Goal: Task Accomplishment & Management: Manage account settings

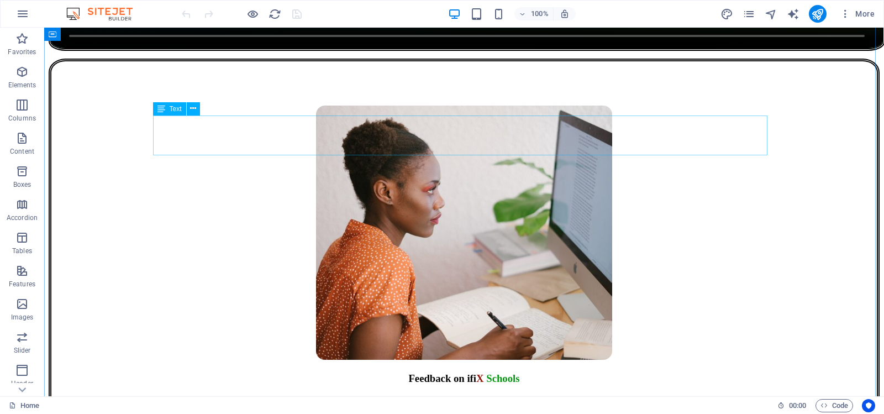
scroll to position [1658, 0]
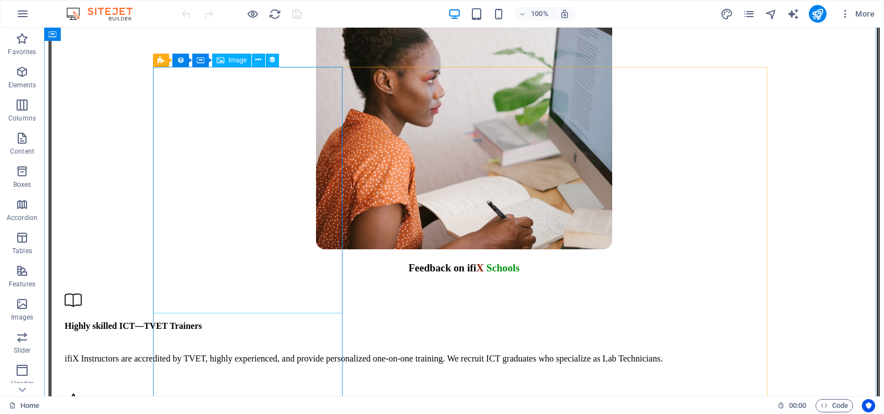
select select "px"
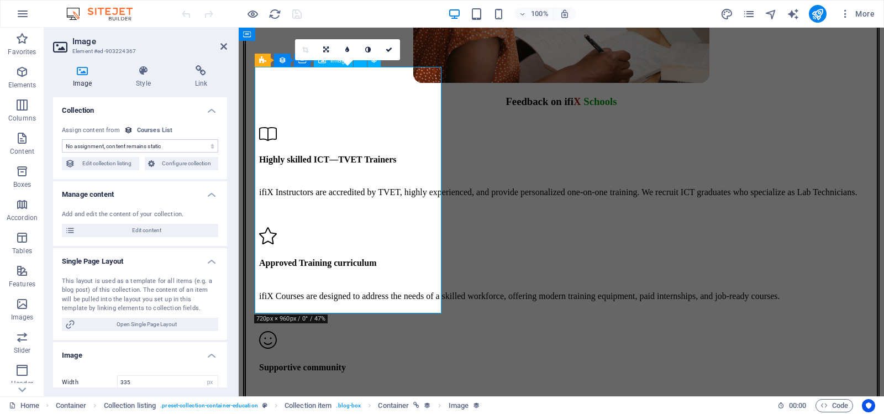
scroll to position [1492, 0]
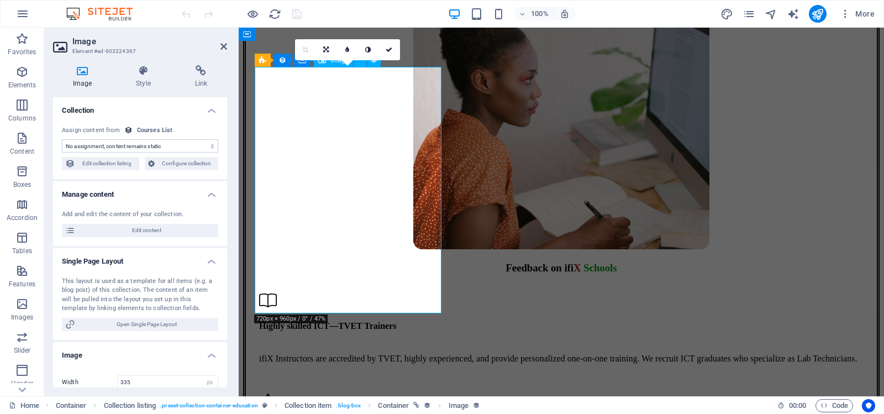
select select "our-course-image"
click at [144, 73] on icon at bounding box center [143, 70] width 54 height 11
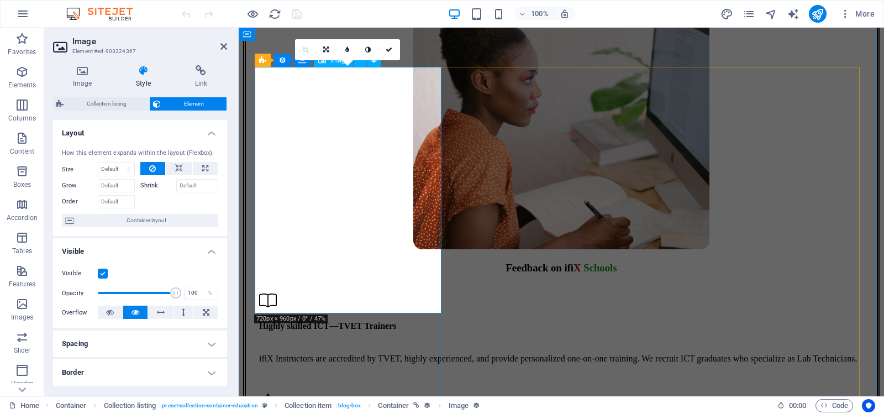
click at [77, 69] on icon at bounding box center [82, 70] width 59 height 11
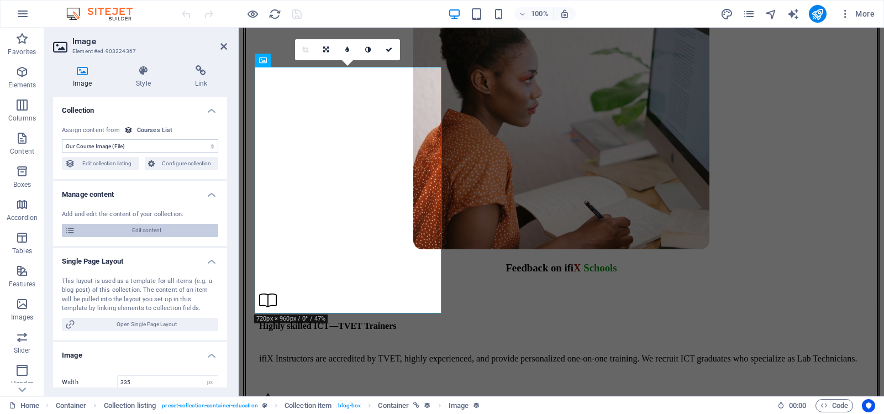
click at [153, 228] on span "Edit content" at bounding box center [146, 230] width 137 height 13
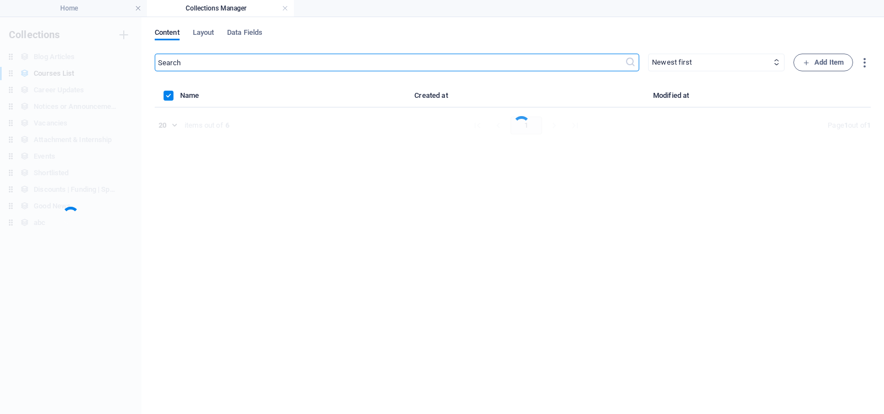
scroll to position [0, 0]
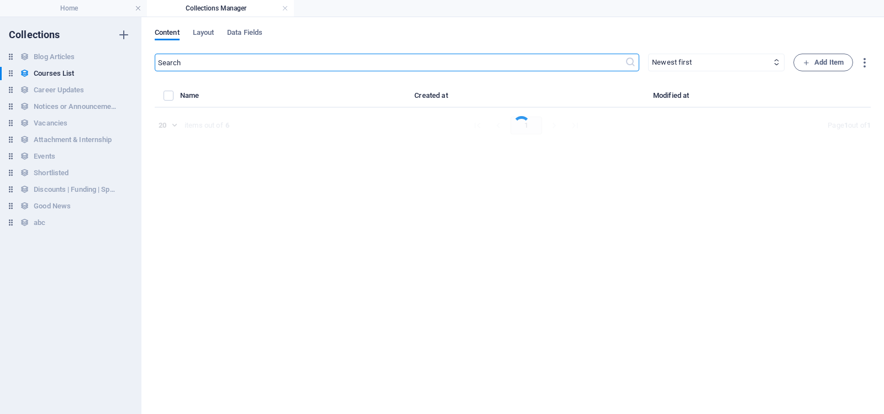
select select "Science"
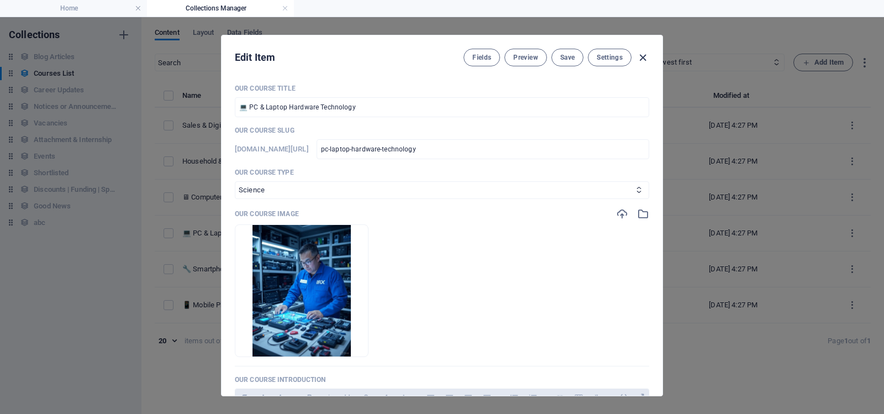
click at [645, 56] on icon "button" at bounding box center [643, 57] width 13 height 13
checkbox input "false"
type input "pc-laptop-hardware-technology"
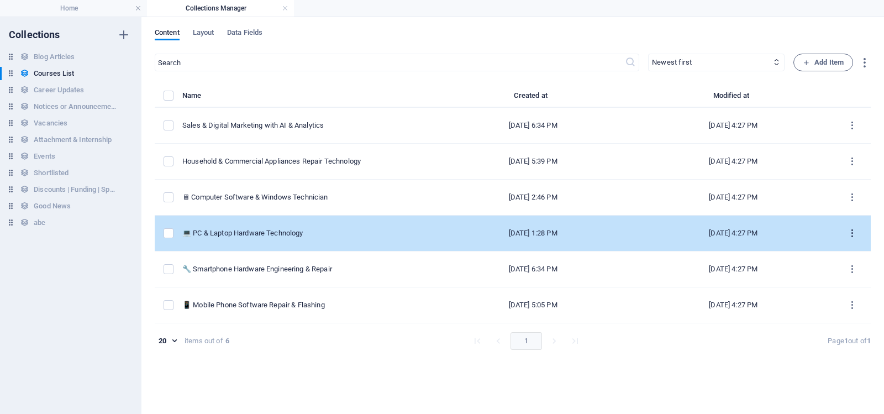
click at [854, 231] on icon "items list" at bounding box center [852, 233] width 11 height 11
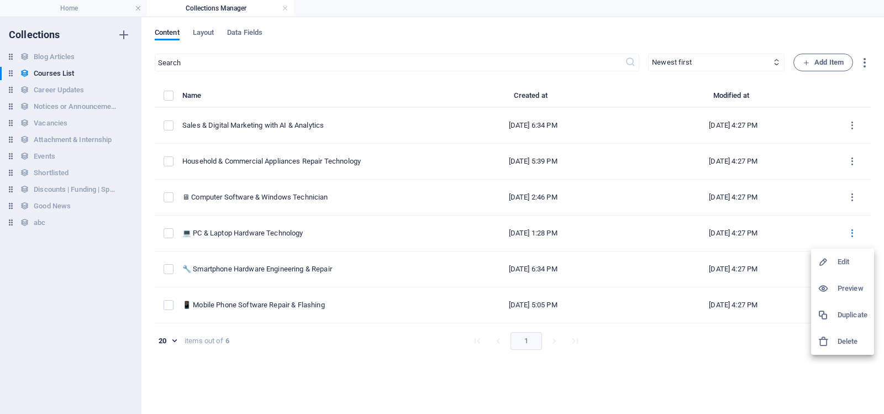
click at [844, 258] on h6 "Edit" at bounding box center [853, 261] width 30 height 13
select select "Science"
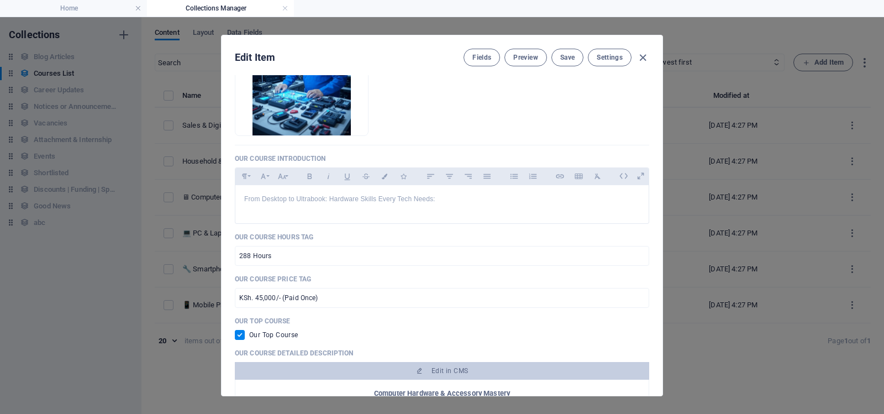
scroll to position [387, 0]
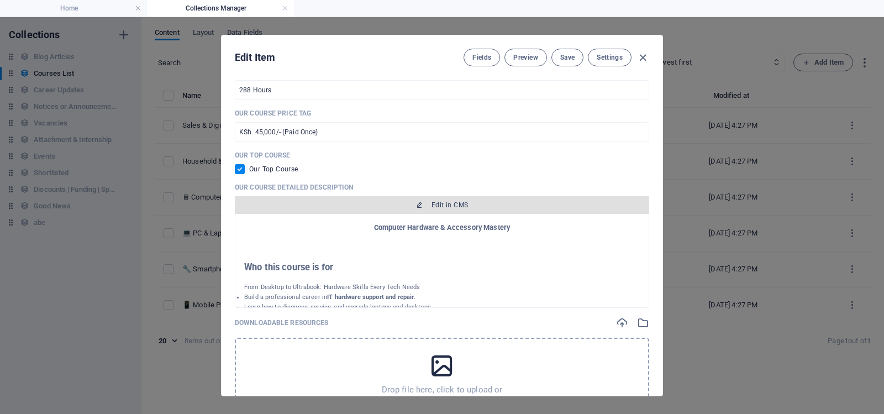
click at [442, 202] on span "Edit in CMS" at bounding box center [450, 205] width 36 height 9
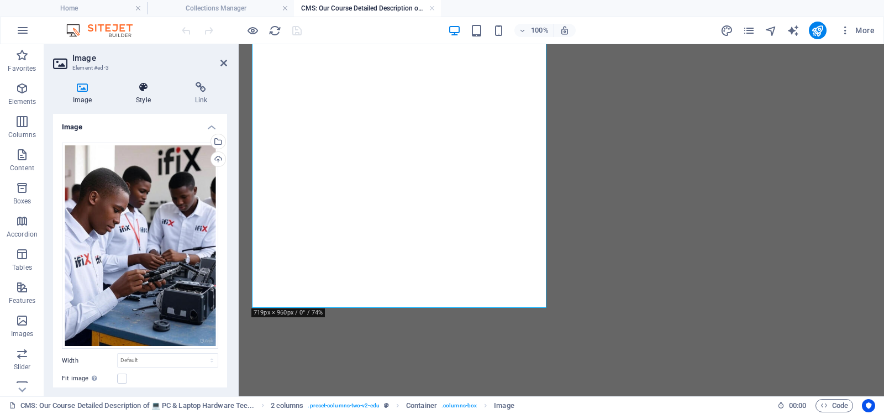
click at [145, 89] on icon at bounding box center [143, 87] width 54 height 11
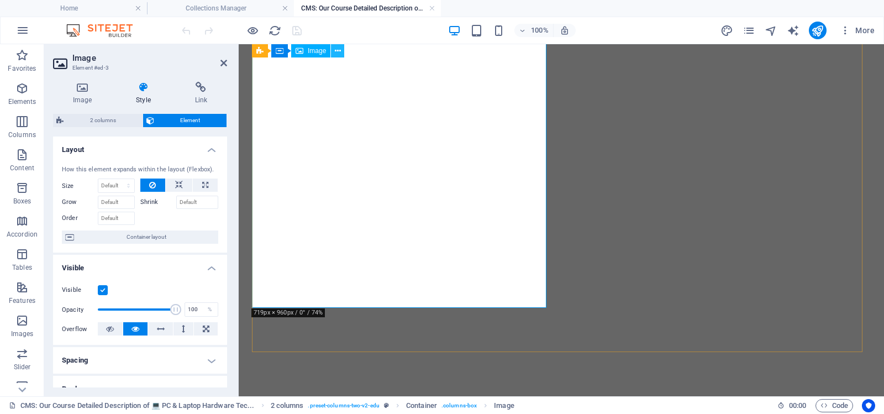
click at [338, 50] on icon at bounding box center [338, 51] width 6 height 12
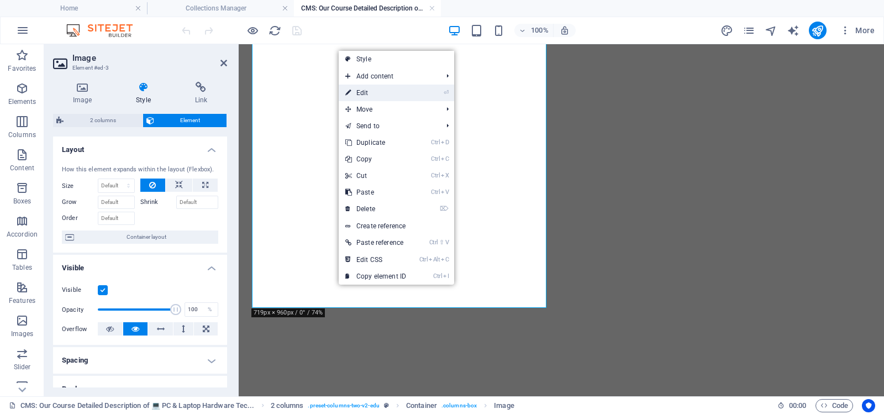
click at [368, 91] on link "⏎ Edit" at bounding box center [376, 93] width 74 height 17
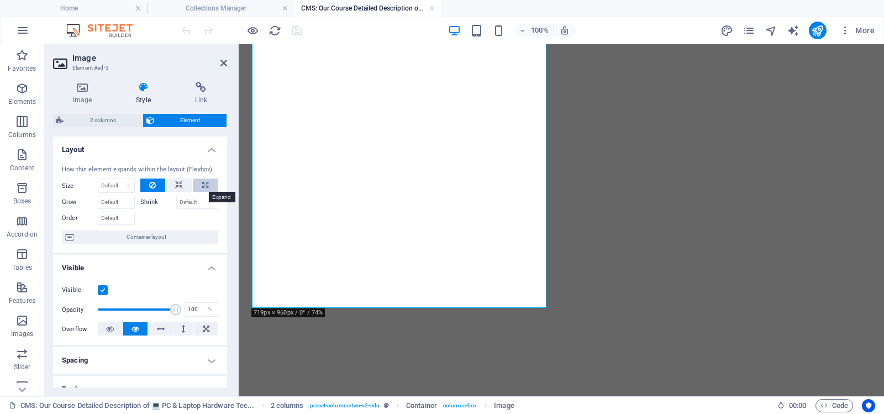
click at [202, 184] on icon at bounding box center [205, 185] width 6 height 13
type input "100"
select select "%"
click at [175, 186] on icon at bounding box center [179, 185] width 8 height 13
select select "DISABLED_OPTION_VALUE"
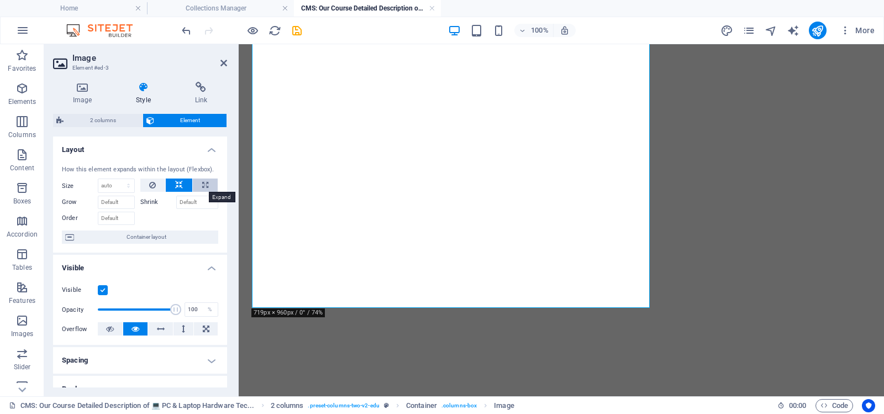
click at [199, 183] on button at bounding box center [205, 185] width 25 height 13
type input "100"
select select "%"
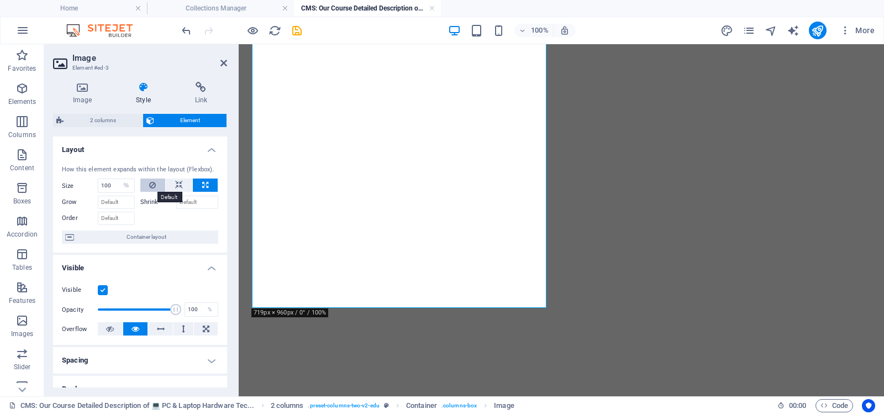
click at [152, 187] on icon at bounding box center [152, 185] width 7 height 13
select select "DISABLED_OPTION_VALUE"
click at [83, 92] on icon at bounding box center [82, 87] width 59 height 11
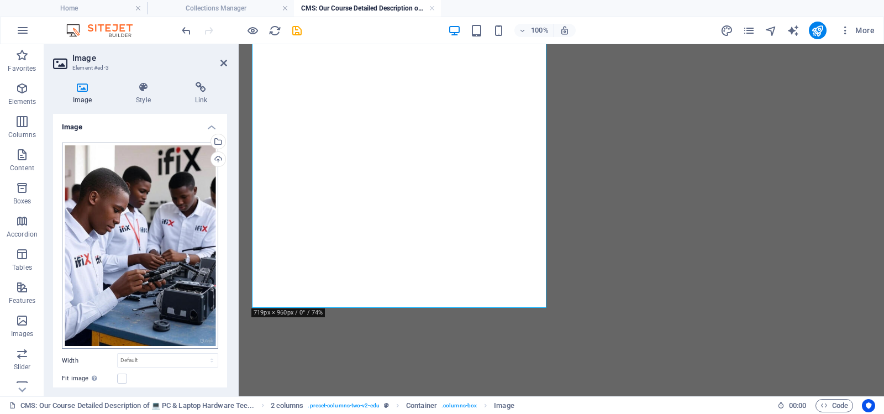
scroll to position [55, 0]
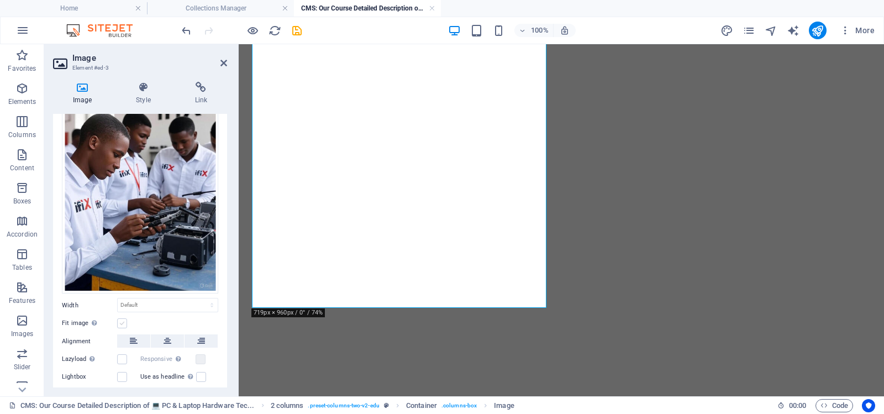
click at [122, 318] on label at bounding box center [122, 323] width 10 height 10
click at [0, 0] on input "Fit image Automatically fit image to a fixed width and height" at bounding box center [0, 0] width 0 height 0
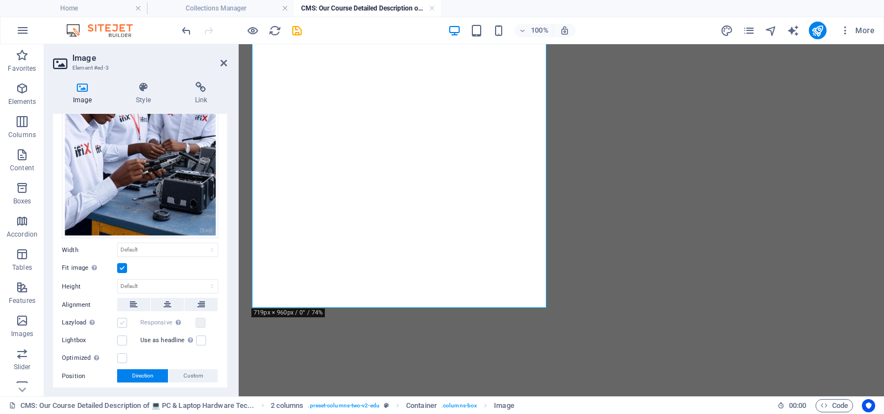
click at [123, 318] on label at bounding box center [122, 323] width 10 height 10
click at [0, 0] on input "Lazyload Loading images after the page loads improves page speed." at bounding box center [0, 0] width 0 height 0
click at [122, 356] on label at bounding box center [122, 358] width 10 height 10
click at [0, 0] on input "Optimized Images are compressed to improve page speed." at bounding box center [0, 0] width 0 height 0
click at [122, 338] on label at bounding box center [122, 341] width 10 height 10
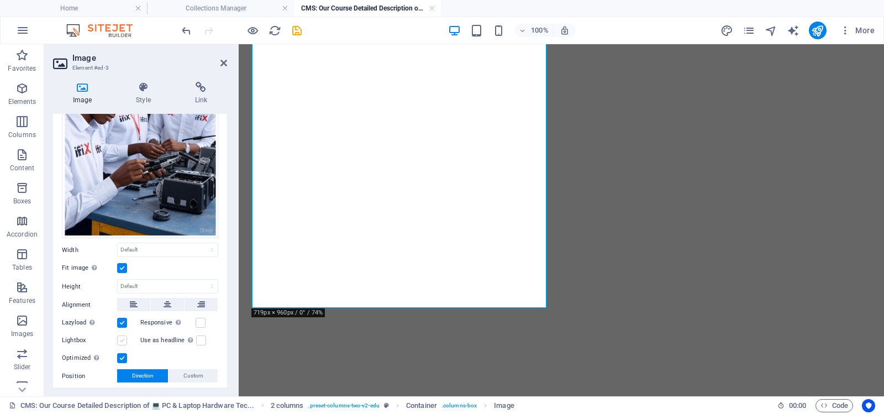
click at [0, 0] on input "Lightbox" at bounding box center [0, 0] width 0 height 0
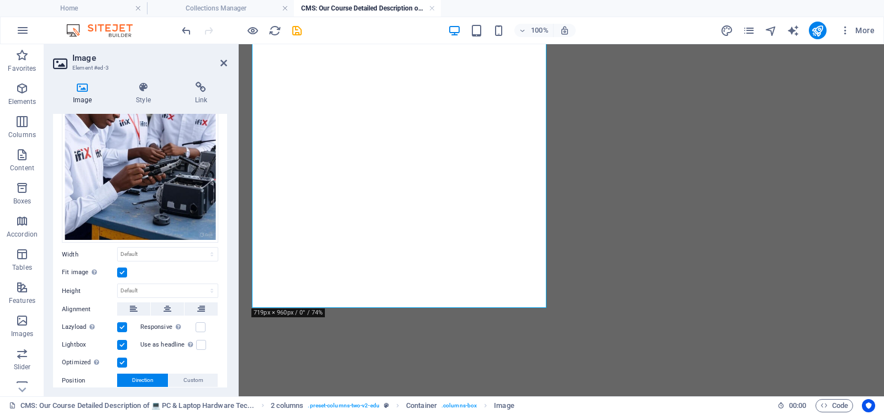
scroll to position [11, 0]
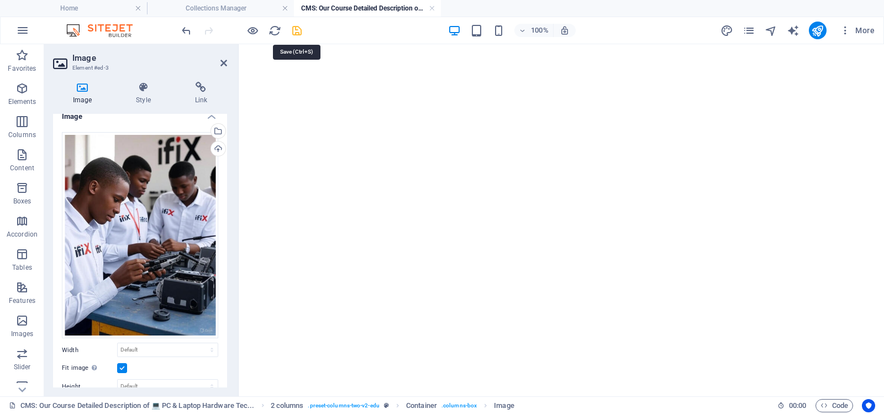
click at [298, 32] on icon "save" at bounding box center [297, 30] width 13 height 13
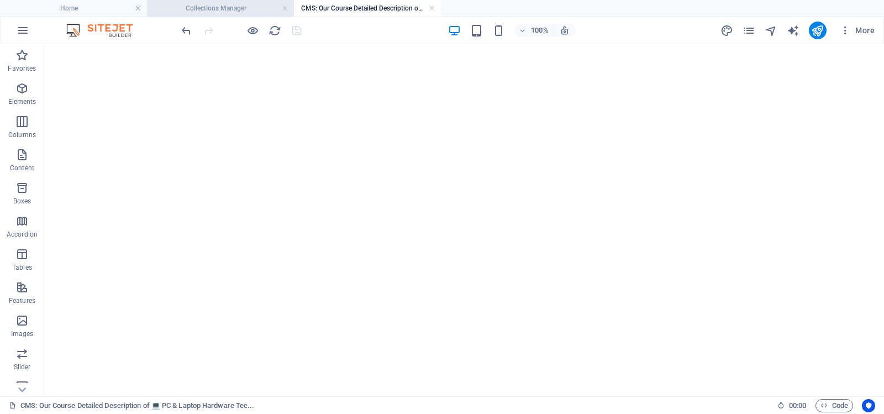
click at [231, 7] on h4 "Collections Manager" at bounding box center [220, 8] width 147 height 12
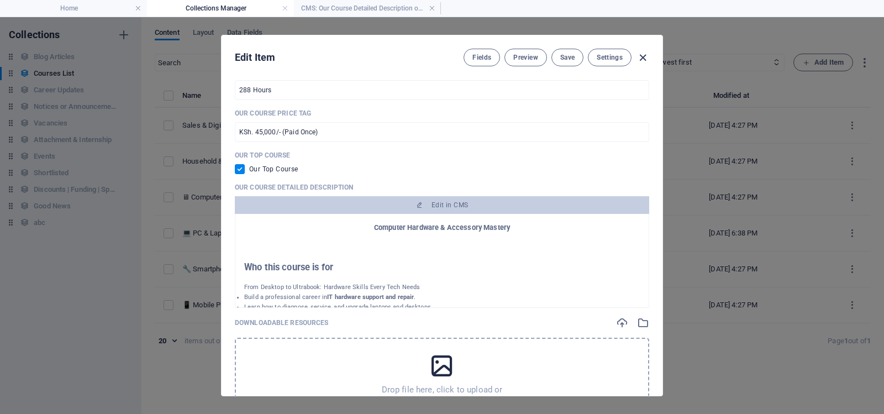
click at [643, 56] on icon "button" at bounding box center [643, 57] width 13 height 13
checkbox input "false"
type input "pc-laptop-hardware-technology"
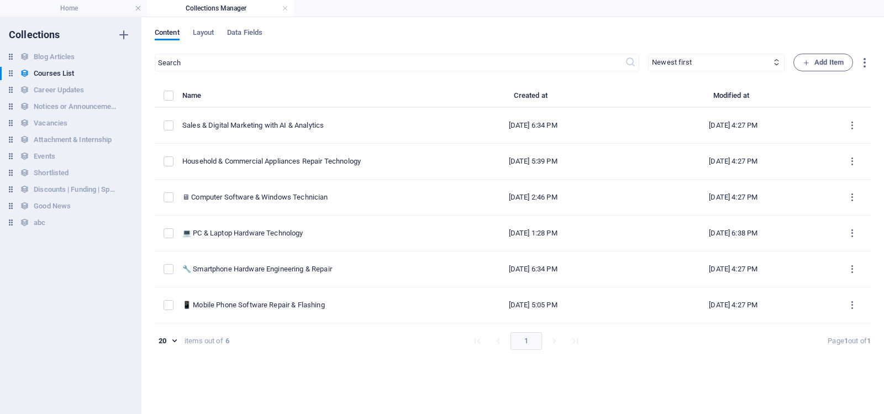
scroll to position [0, 0]
click at [71, 7] on h4 "Home" at bounding box center [73, 8] width 147 height 12
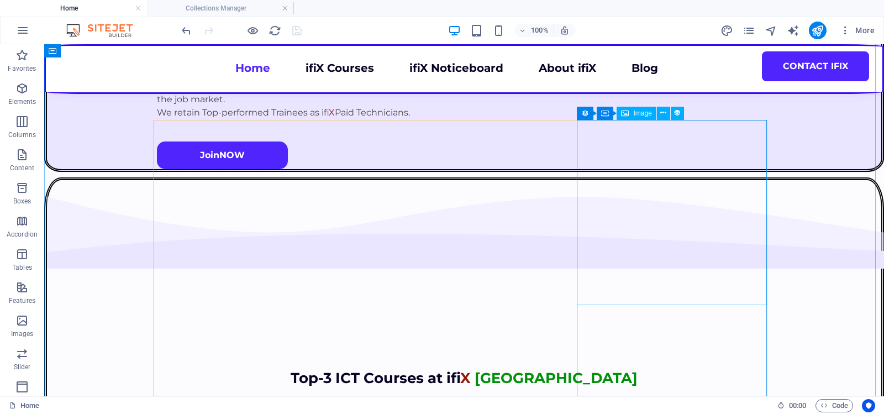
scroll to position [1713, 0]
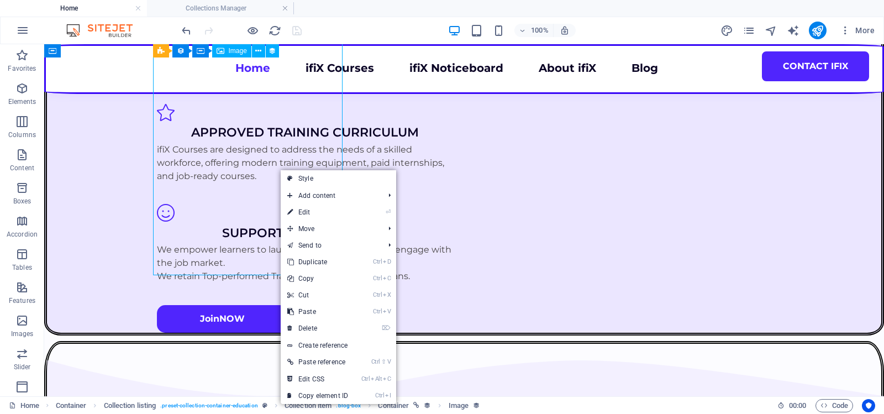
select select "our-course-image"
select select "px"
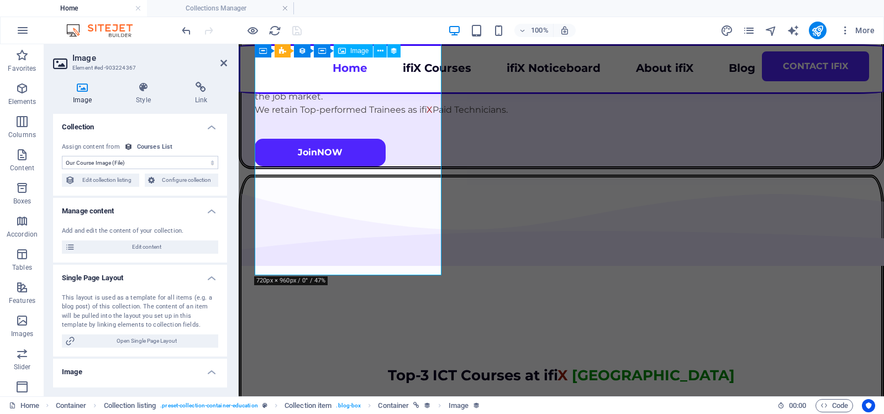
click at [142, 88] on icon at bounding box center [143, 87] width 54 height 11
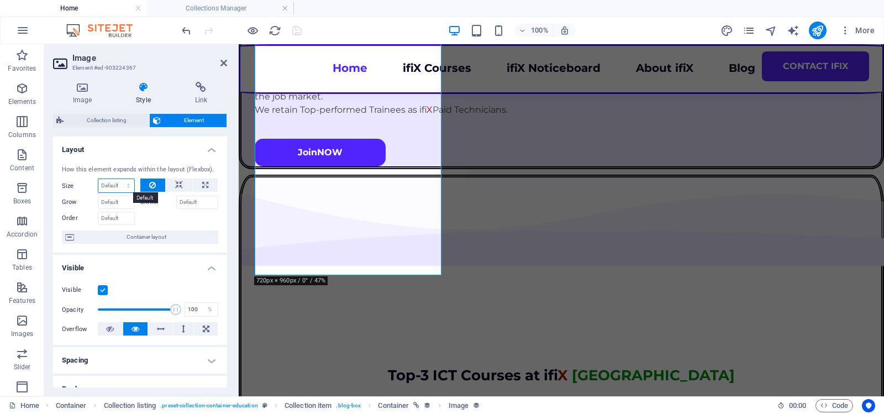
click at [109, 185] on select "Default auto px % 1/1 1/2 1/3 1/4 1/5 1/6 1/7 1/8 1/9 1/10" at bounding box center [116, 185] width 36 height 13
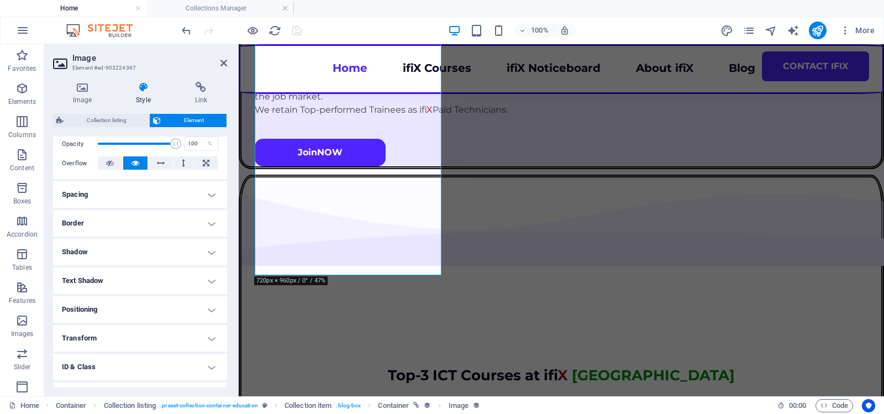
scroll to position [216, 0]
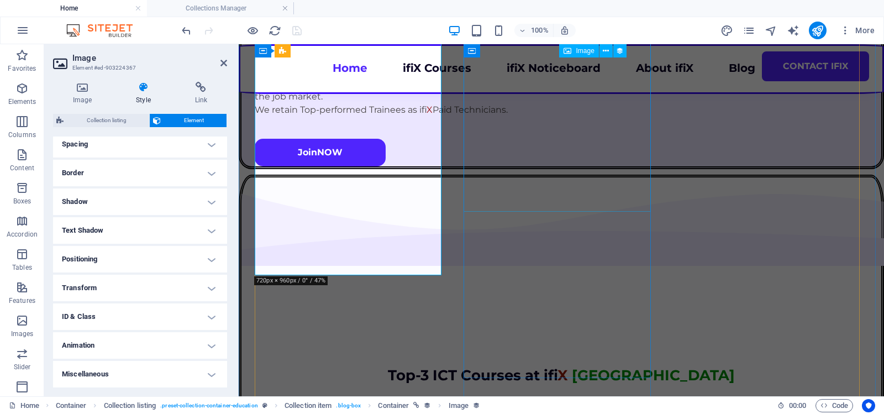
select select "our-course-image"
select select "px"
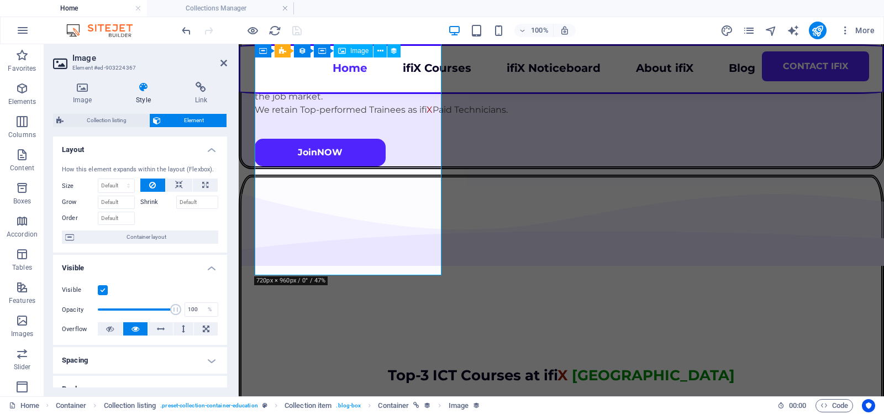
click at [85, 90] on icon at bounding box center [82, 87] width 59 height 11
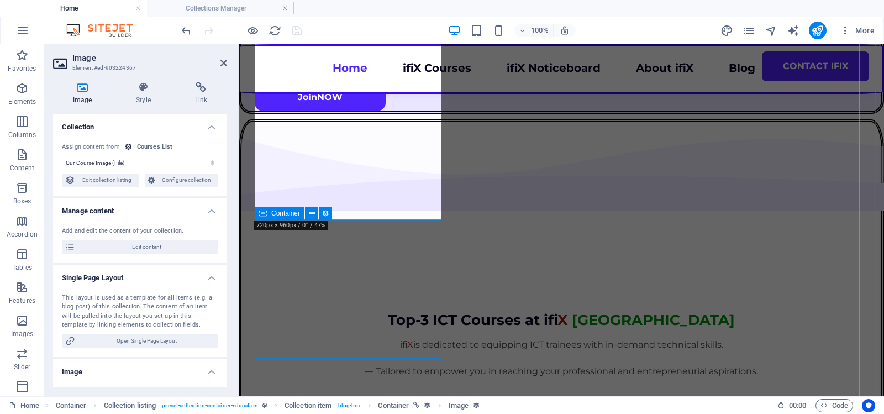
scroll to position [1712, 0]
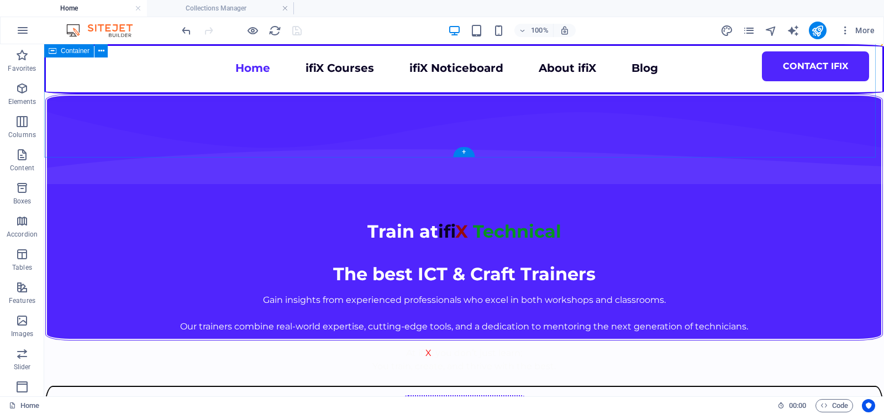
scroll to position [7170, 0]
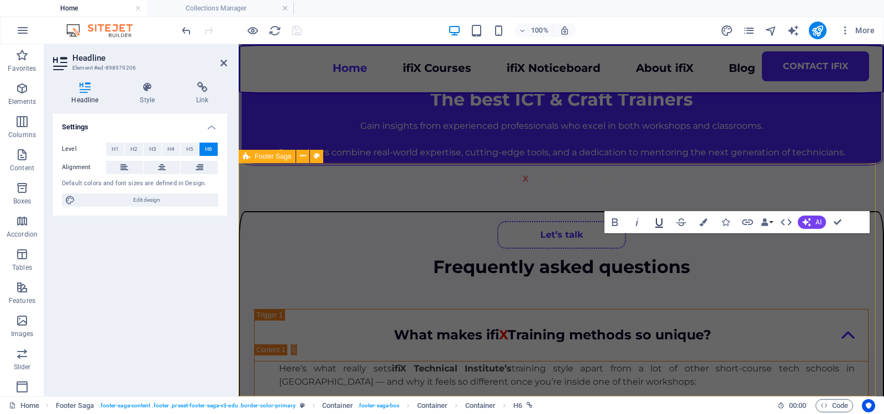
scroll to position [6998, 0]
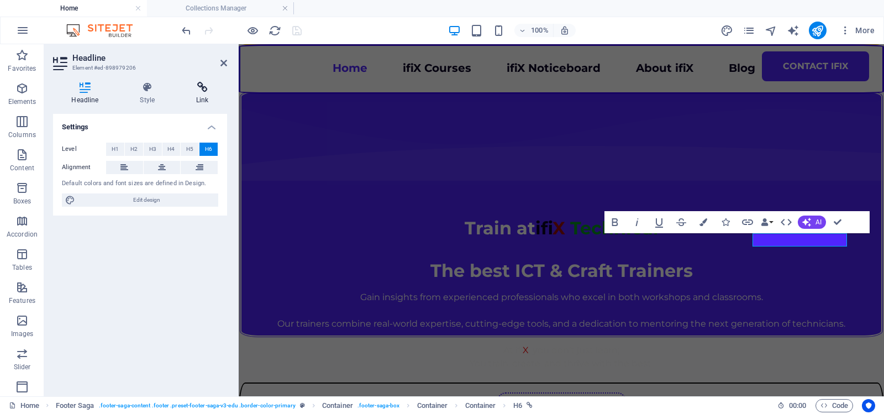
click at [201, 86] on icon at bounding box center [202, 87] width 49 height 11
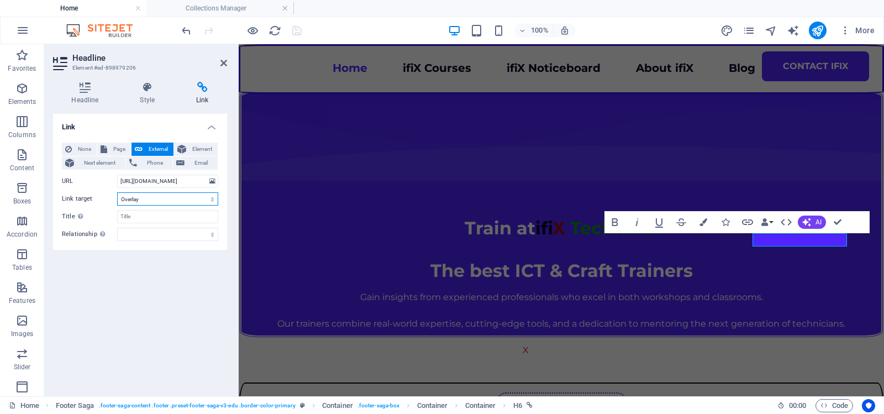
click at [210, 199] on select "New tab Same tab Overlay" at bounding box center [167, 198] width 101 height 13
select select "blank"
click at [117, 192] on select "New tab Same tab Overlay" at bounding box center [167, 198] width 101 height 13
click at [296, 30] on icon "save" at bounding box center [297, 30] width 13 height 13
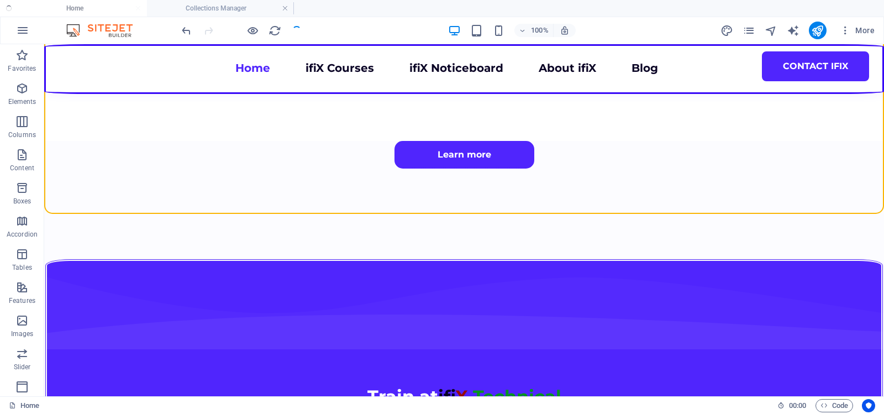
scroll to position [7170, 0]
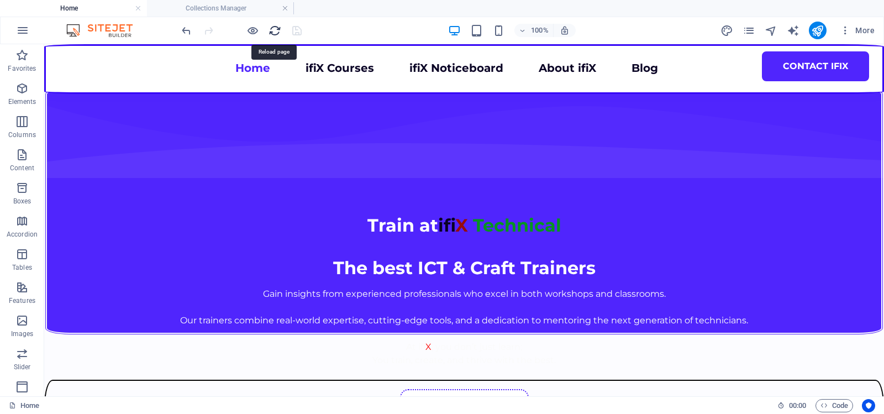
click at [0, 0] on icon "reload" at bounding box center [0, 0] width 0 height 0
